Goal: Task Accomplishment & Management: Manage account settings

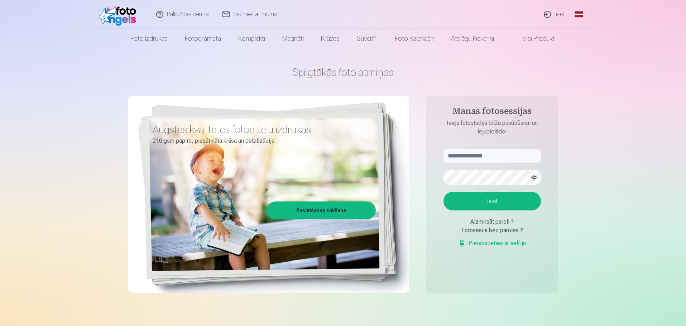
click at [558, 17] on link "Ieiet" at bounding box center [554, 14] width 34 height 29
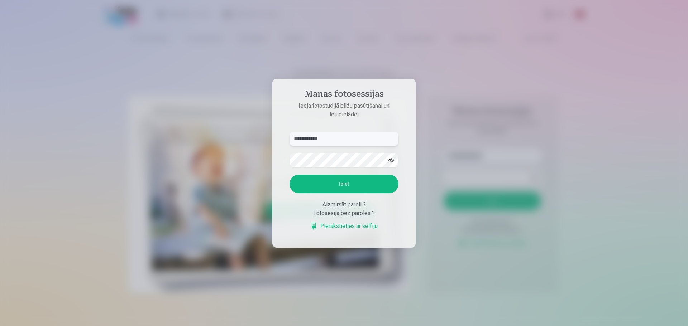
type input "**********"
click at [290, 175] on button "Ieiet" at bounding box center [344, 184] width 109 height 19
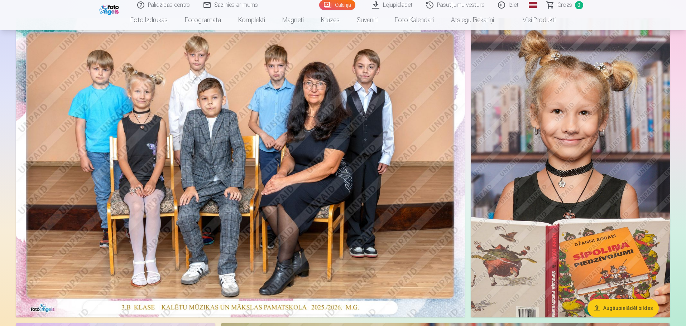
scroll to position [61, 0]
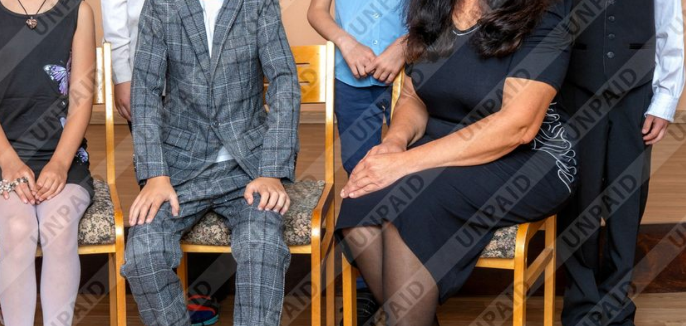
click at [132, 183] on img at bounding box center [240, 168] width 449 height 300
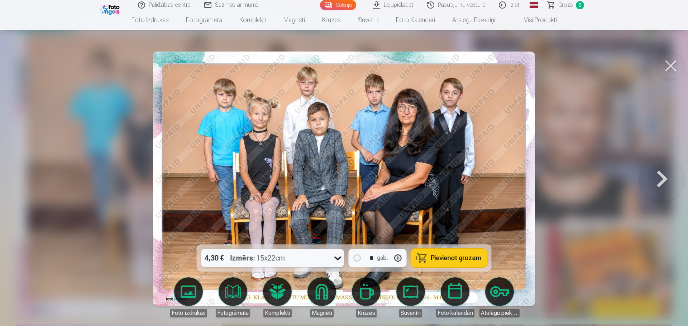
click at [669, 67] on button at bounding box center [670, 66] width 29 height 29
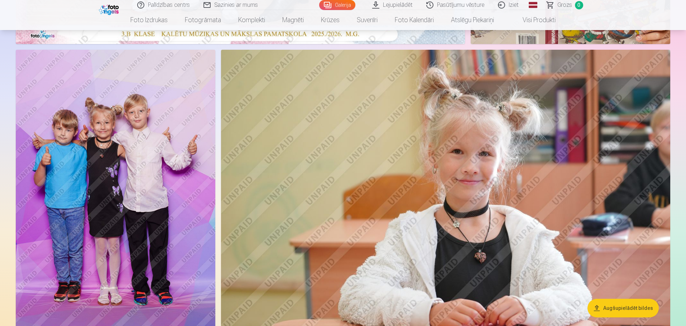
scroll to position [353, 0]
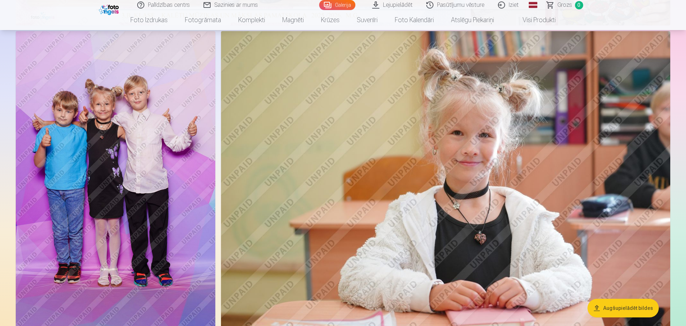
click at [124, 157] on img at bounding box center [116, 181] width 200 height 300
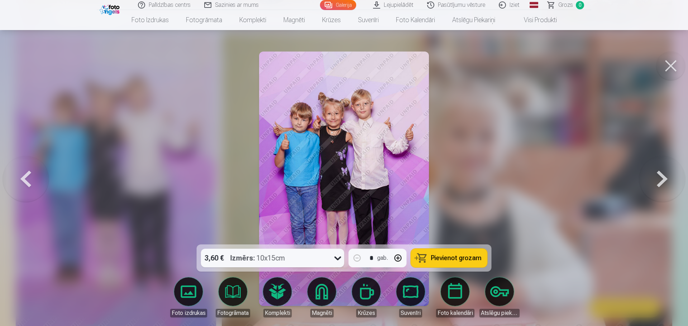
drag, startPoint x: 659, startPoint y: 169, endPoint x: 657, endPoint y: 163, distance: 6.3
click at [657, 163] on button at bounding box center [662, 178] width 46 height 117
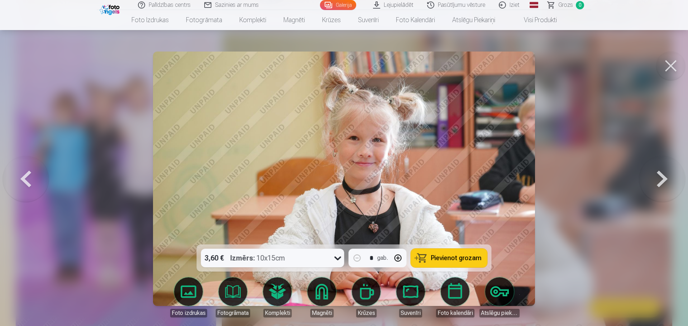
click at [657, 163] on button at bounding box center [662, 178] width 46 height 117
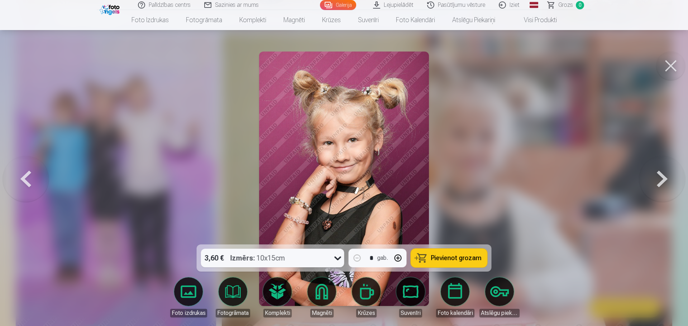
drag, startPoint x: 657, startPoint y: 163, endPoint x: 662, endPoint y: 163, distance: 4.7
click at [662, 163] on button at bounding box center [662, 178] width 46 height 117
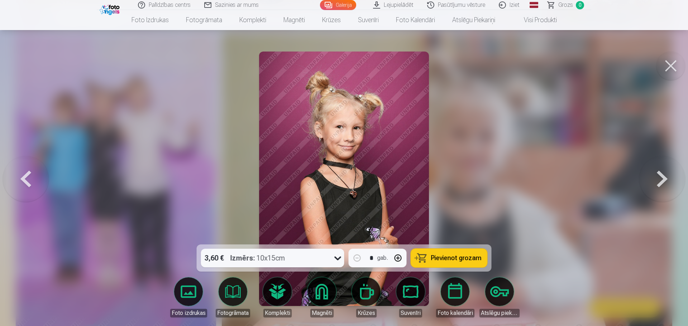
click at [662, 163] on button at bounding box center [662, 178] width 46 height 117
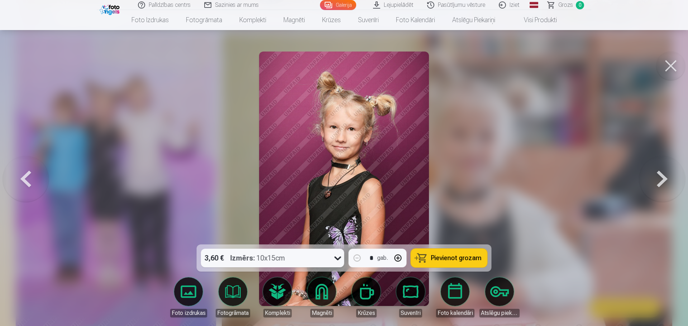
click at [662, 163] on button at bounding box center [662, 178] width 46 height 117
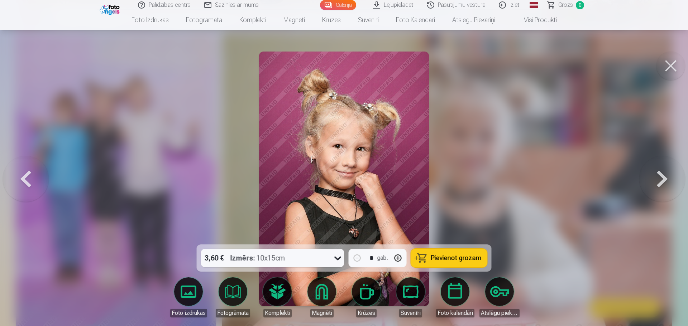
click at [662, 163] on button at bounding box center [662, 178] width 46 height 117
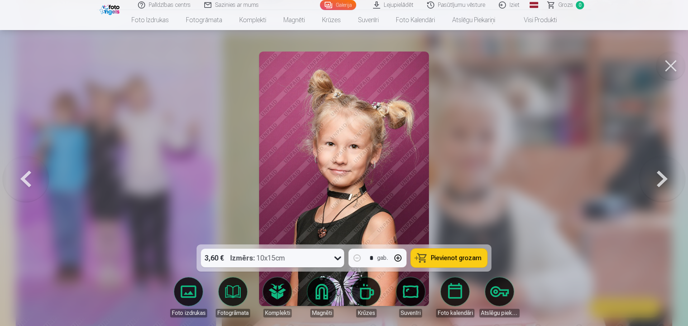
click at [662, 163] on button at bounding box center [662, 178] width 46 height 117
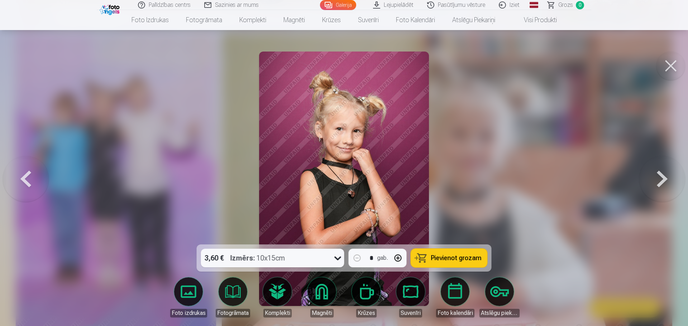
click at [662, 163] on button at bounding box center [662, 178] width 46 height 117
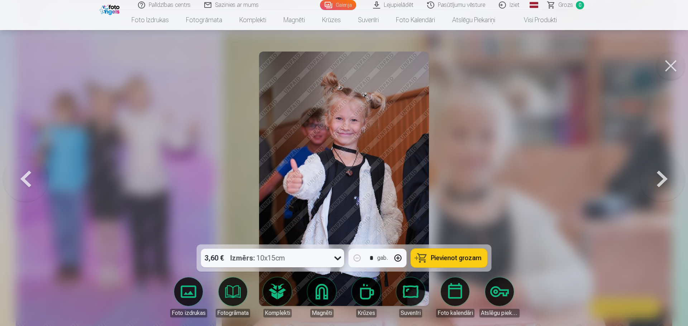
click at [662, 163] on button at bounding box center [662, 178] width 46 height 117
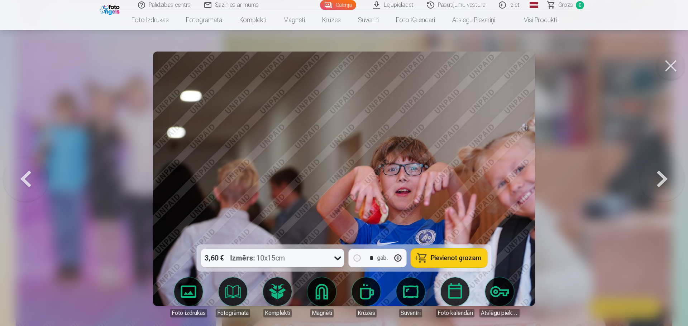
click at [662, 163] on button at bounding box center [662, 178] width 46 height 117
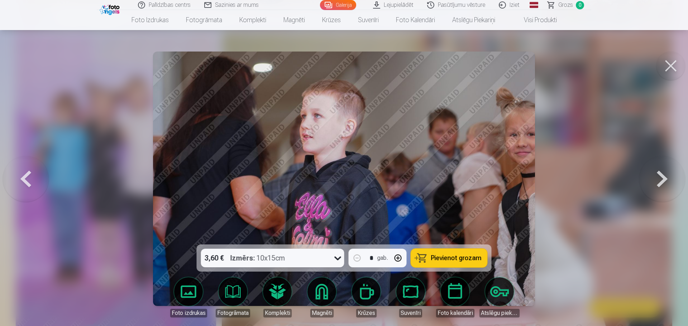
click at [662, 163] on button at bounding box center [662, 178] width 46 height 117
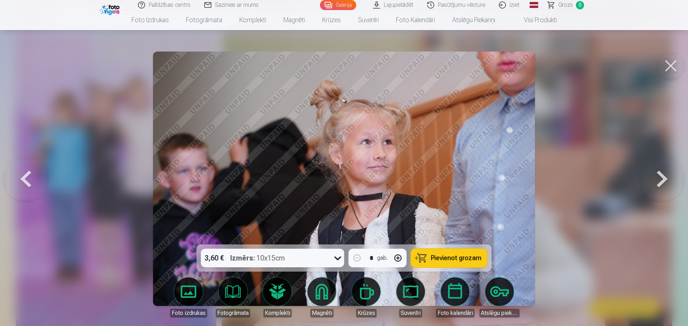
click at [662, 163] on button at bounding box center [662, 178] width 46 height 117
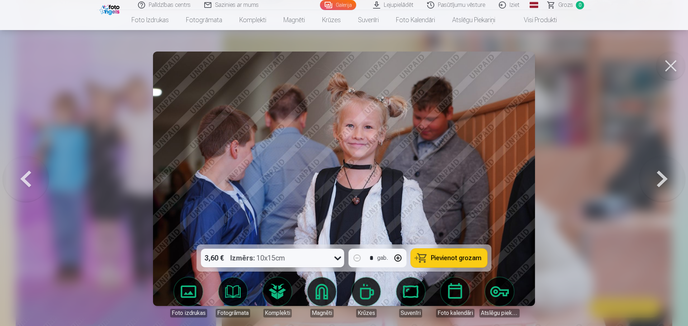
click at [662, 163] on button at bounding box center [662, 178] width 46 height 117
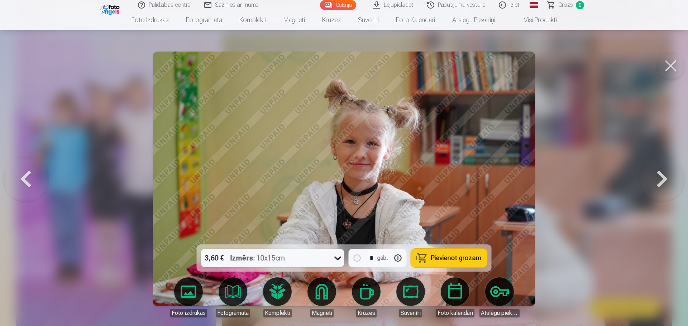
click at [662, 163] on button at bounding box center [662, 178] width 46 height 117
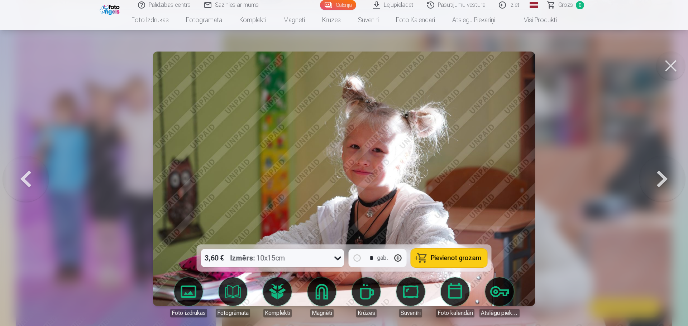
click at [662, 163] on button at bounding box center [662, 178] width 46 height 117
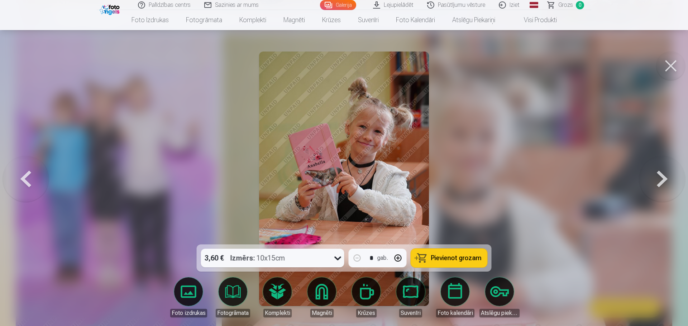
click at [662, 163] on button at bounding box center [662, 178] width 46 height 117
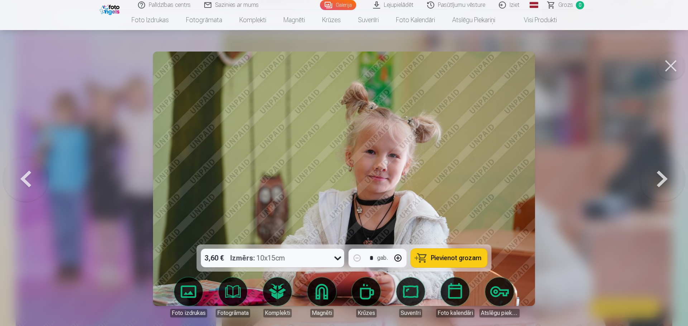
click at [662, 163] on button at bounding box center [662, 178] width 46 height 117
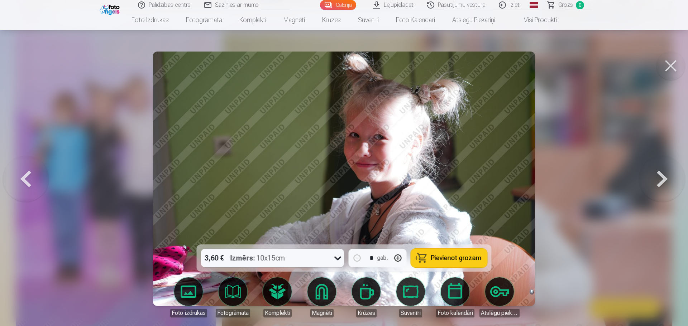
click at [662, 163] on button at bounding box center [662, 178] width 46 height 117
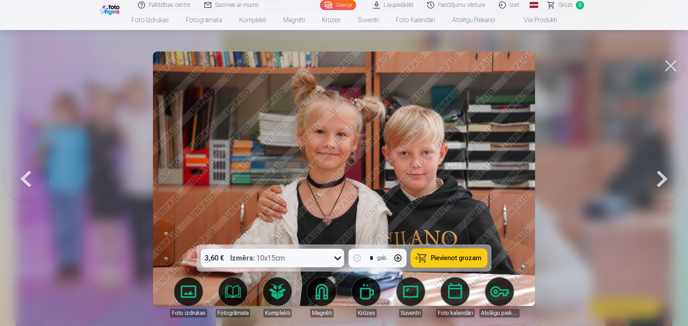
click at [662, 163] on button at bounding box center [662, 178] width 46 height 117
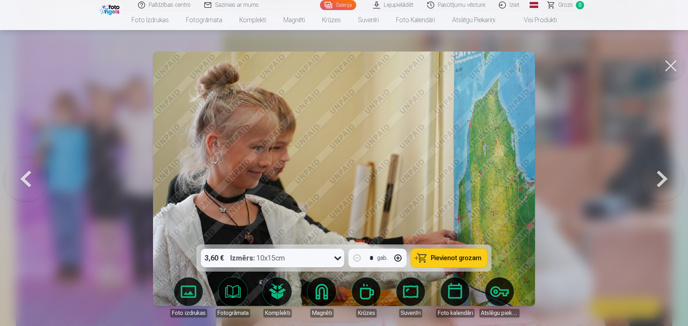
click at [662, 163] on button at bounding box center [662, 178] width 46 height 117
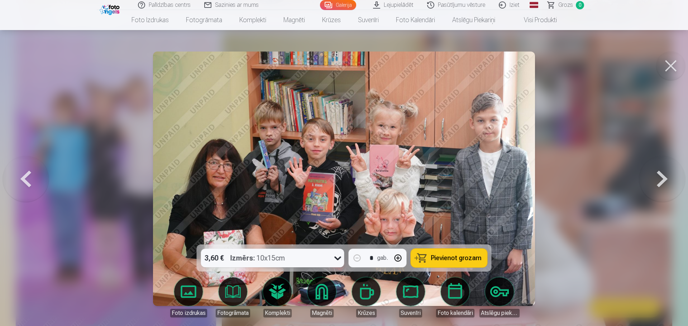
click at [662, 163] on button at bounding box center [662, 178] width 46 height 117
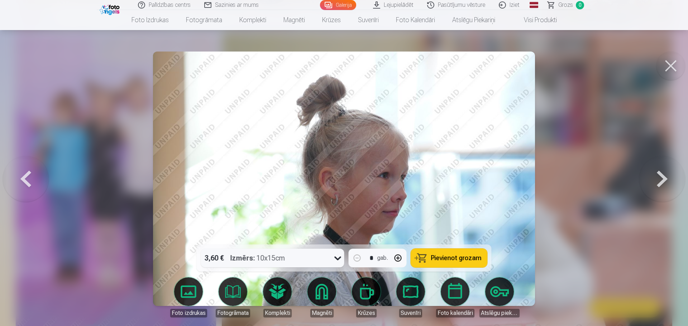
click at [662, 163] on button at bounding box center [662, 178] width 46 height 117
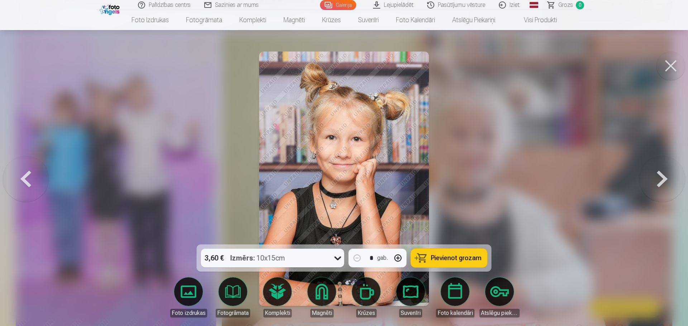
click at [662, 163] on button at bounding box center [662, 178] width 46 height 117
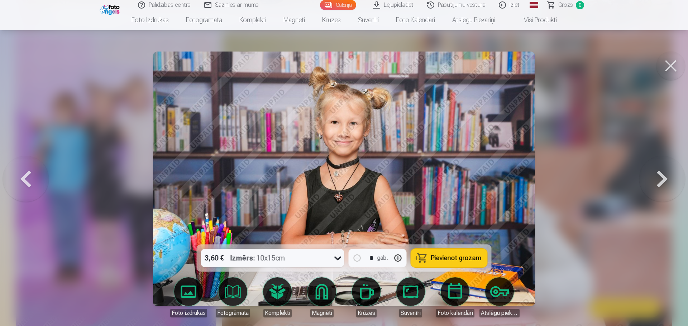
click at [662, 163] on button at bounding box center [662, 178] width 46 height 117
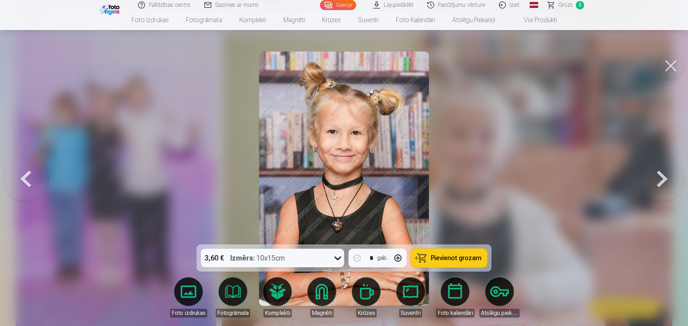
click at [662, 163] on button at bounding box center [662, 178] width 46 height 117
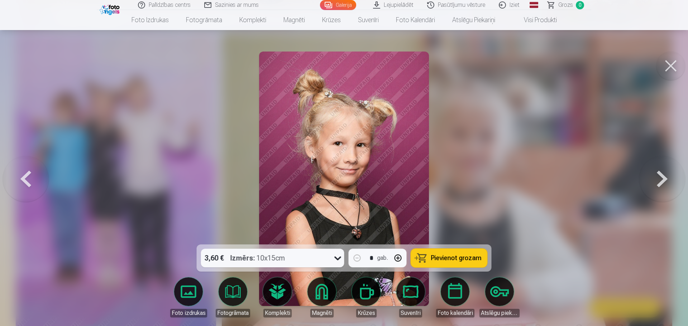
click at [662, 163] on button at bounding box center [662, 178] width 46 height 117
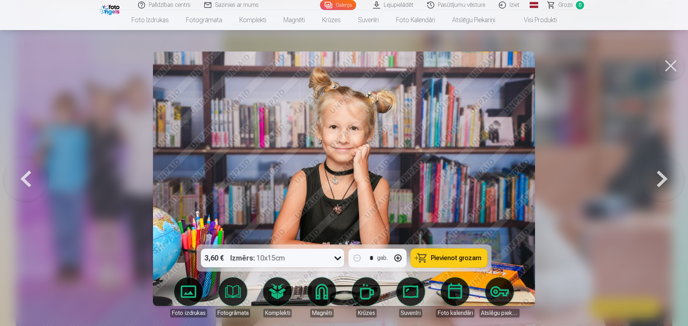
click at [662, 163] on button at bounding box center [662, 178] width 46 height 117
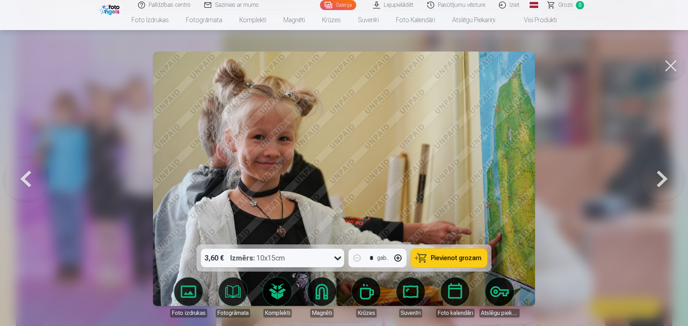
click at [662, 163] on button at bounding box center [662, 178] width 46 height 117
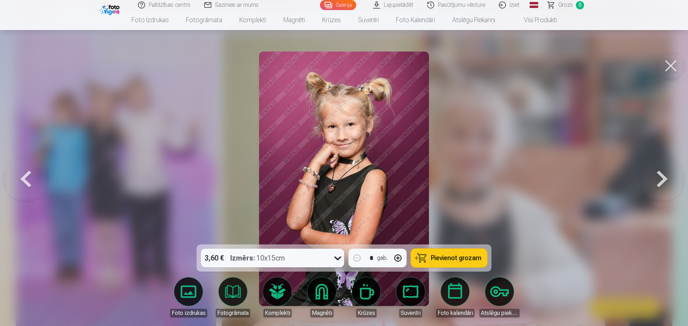
click at [662, 163] on button at bounding box center [662, 178] width 46 height 117
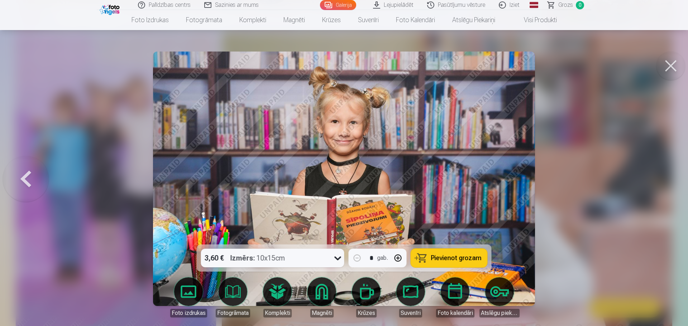
click at [662, 163] on div at bounding box center [344, 163] width 688 height 326
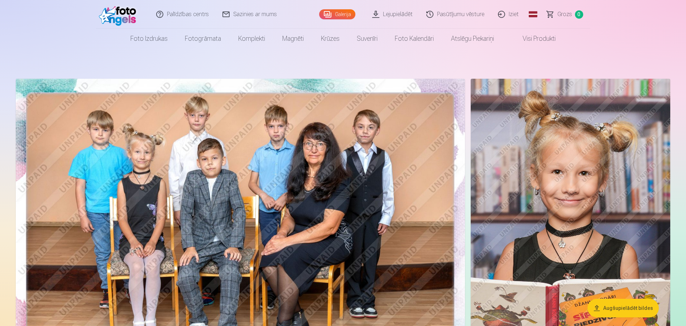
click at [267, 214] on img at bounding box center [240, 229] width 449 height 300
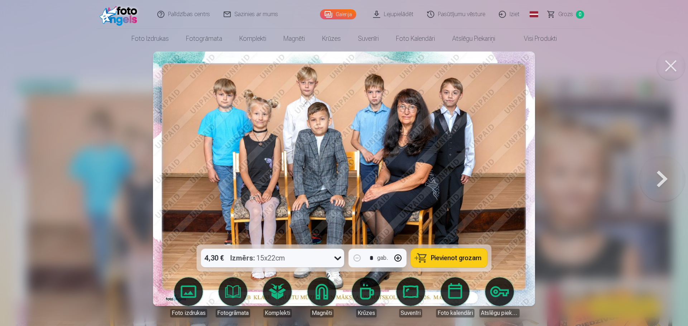
click at [391, 149] on img at bounding box center [344, 179] width 382 height 255
click at [667, 74] on button at bounding box center [670, 66] width 29 height 29
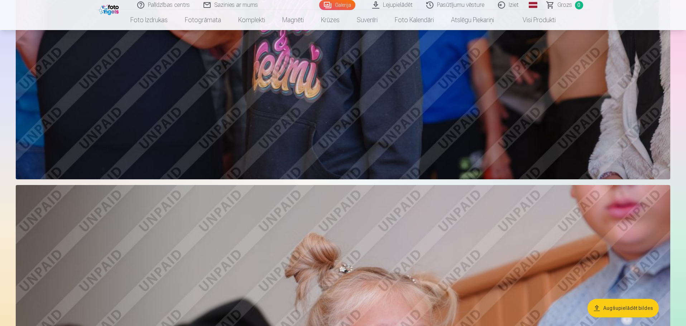
scroll to position [1969, 0]
